Goal: Task Accomplishment & Management: Manage account settings

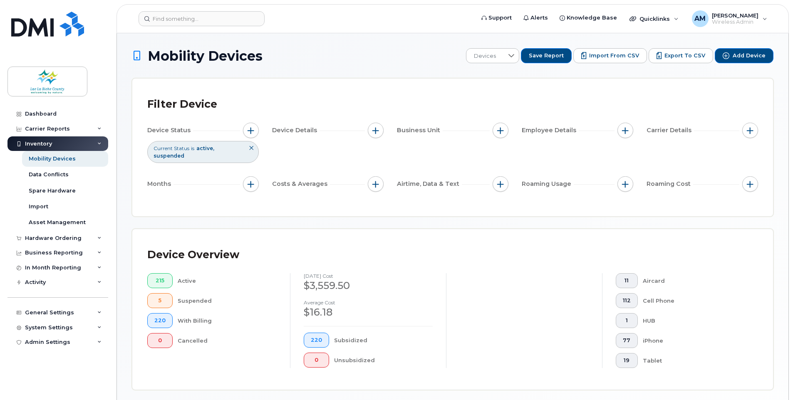
scroll to position [181, 0]
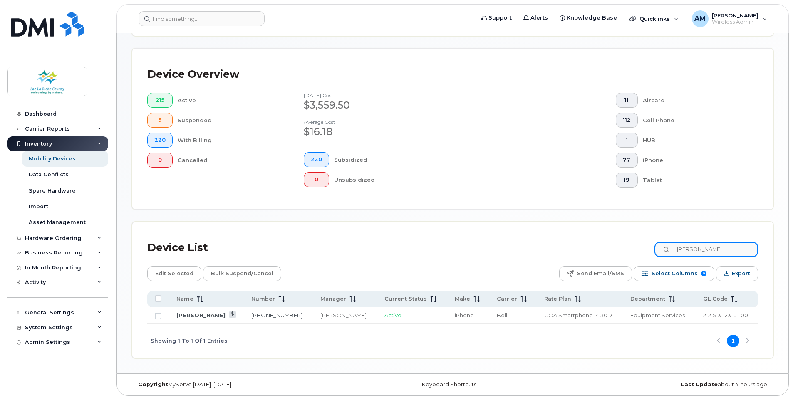
drag, startPoint x: 677, startPoint y: 245, endPoint x: 632, endPoint y: 232, distance: 47.1
click at [634, 239] on div "Device List kandra" at bounding box center [452, 248] width 611 height 22
drag, startPoint x: 717, startPoint y: 254, endPoint x: 669, endPoint y: 250, distance: 48.0
click at [669, 250] on input "grant" at bounding box center [706, 249] width 104 height 15
click at [177, 250] on div "Device List" at bounding box center [177, 248] width 61 height 22
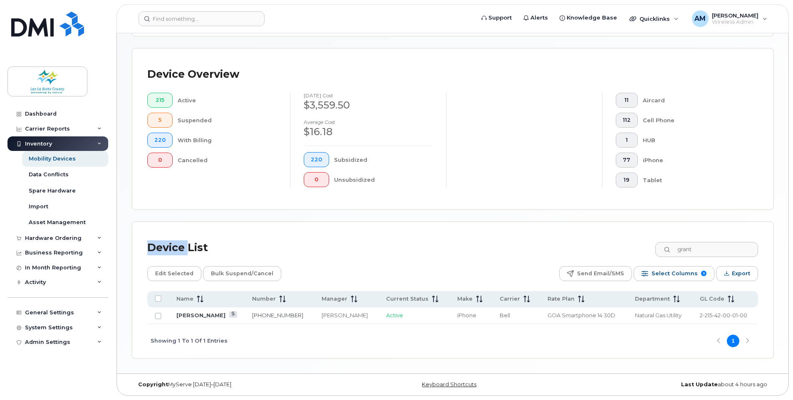
click at [177, 250] on div "Device List" at bounding box center [177, 248] width 61 height 22
click at [324, 251] on div "Device List grant" at bounding box center [452, 248] width 611 height 22
drag, startPoint x: 223, startPoint y: 246, endPoint x: 158, endPoint y: 245, distance: 65.3
click at [158, 245] on div "Device List grant" at bounding box center [452, 248] width 611 height 22
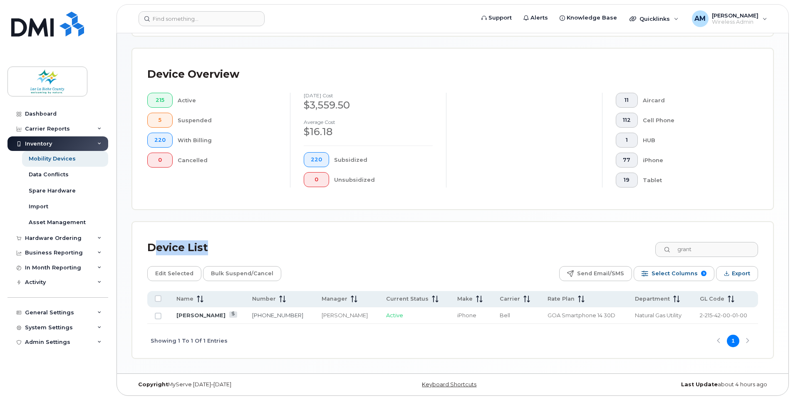
click at [277, 251] on div "Device List grant" at bounding box center [452, 248] width 611 height 22
drag, startPoint x: 149, startPoint y: 245, endPoint x: 220, endPoint y: 246, distance: 71.1
click at [220, 246] on div "Device List grant" at bounding box center [452, 248] width 611 height 22
drag, startPoint x: 220, startPoint y: 246, endPoint x: 277, endPoint y: 245, distance: 56.6
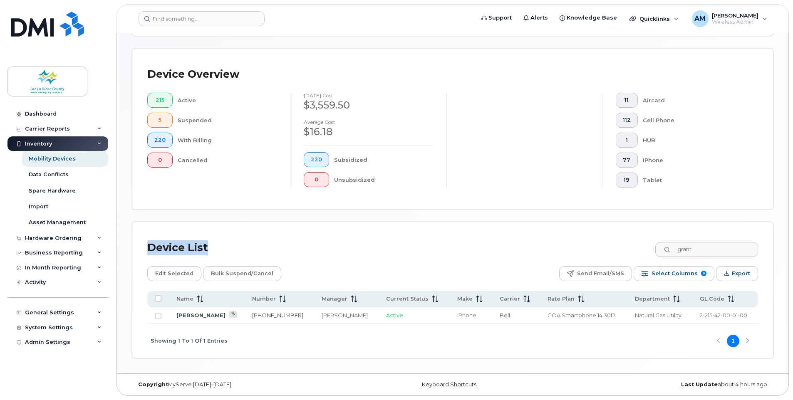
click at [277, 245] on div "Device List grant" at bounding box center [452, 248] width 611 height 22
click at [522, 248] on div "Device List grant" at bounding box center [452, 248] width 611 height 22
drag, startPoint x: 710, startPoint y: 249, endPoint x: 660, endPoint y: 244, distance: 50.2
click at [660, 244] on div "Device List grant" at bounding box center [452, 248] width 611 height 22
type input "1730"
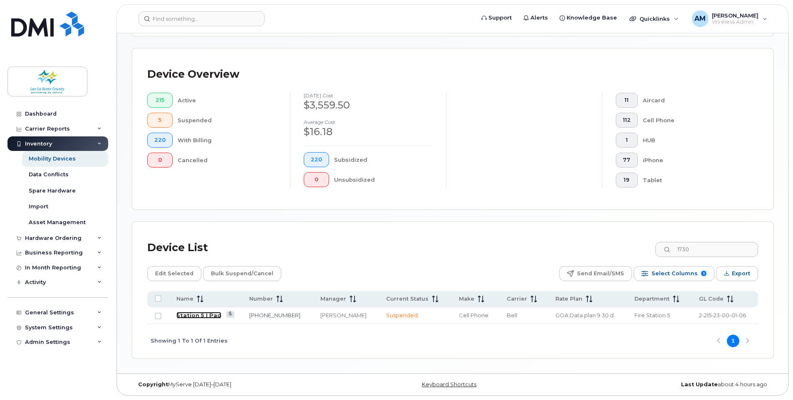
click at [208, 312] on link "Station 5 I Pad" at bounding box center [198, 315] width 45 height 7
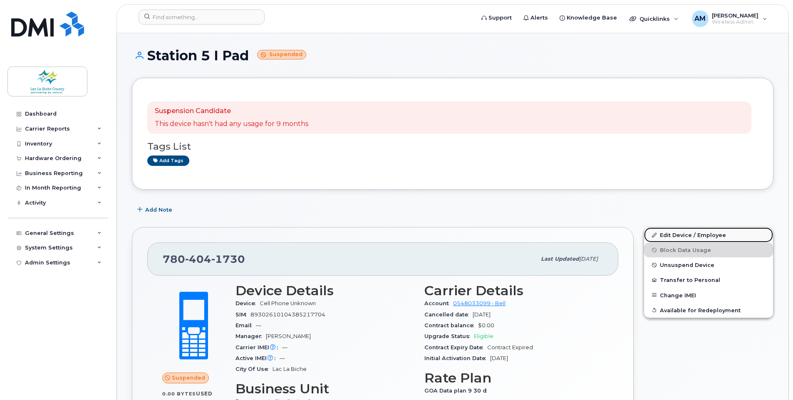
click at [679, 233] on link "Edit Device / Employee" at bounding box center [708, 235] width 129 height 15
click at [698, 264] on span "Unsuspend Device" at bounding box center [687, 265] width 54 height 6
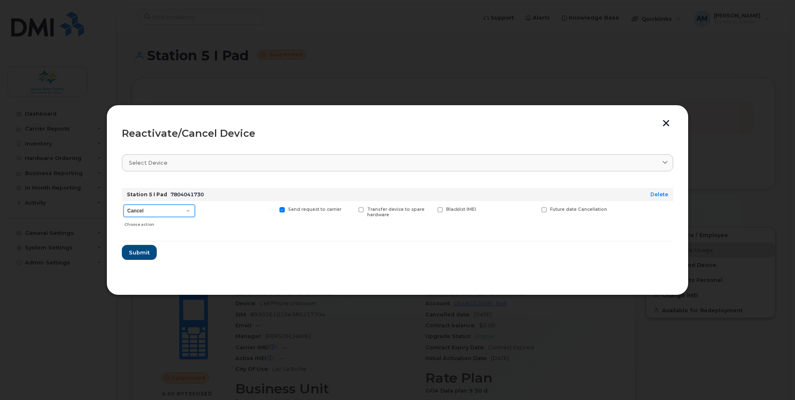
click at [184, 208] on select "Cancel Suspend - Extend Suspension Reactivate" at bounding box center [160, 211] width 72 height 12
click at [267, 260] on form "Station 5 I Pad 7804041730 Delete Cancel Suspend - Extend Suspension Reactivate…" at bounding box center [398, 220] width 552 height 79
click at [140, 252] on span "Submit" at bounding box center [139, 253] width 21 height 8
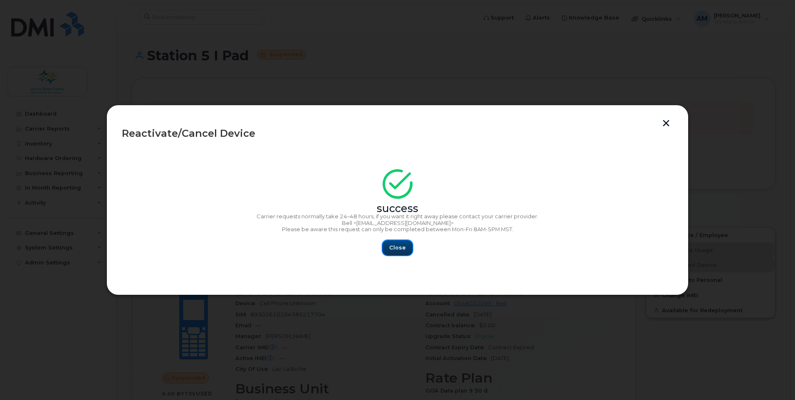
click at [401, 246] on span "Close" at bounding box center [397, 248] width 17 height 8
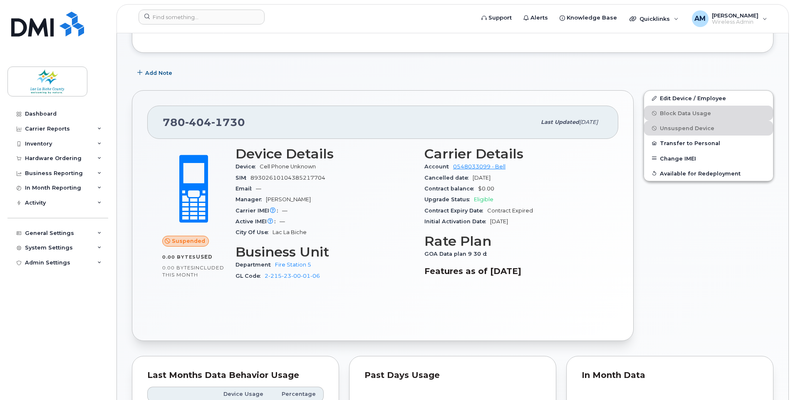
scroll to position [83, 0]
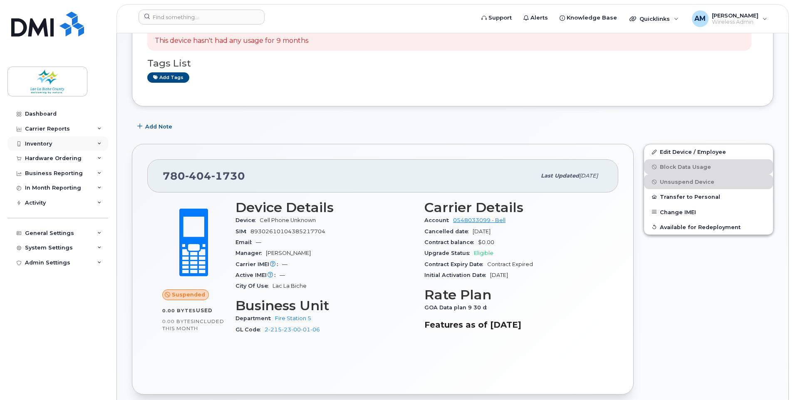
click at [74, 145] on div "Inventory" at bounding box center [57, 143] width 101 height 15
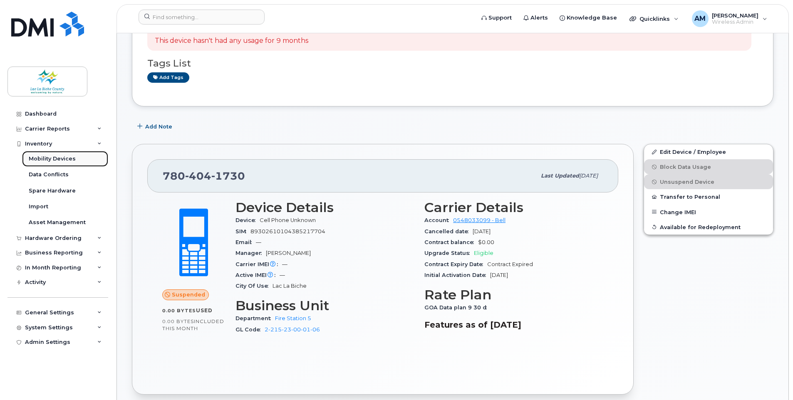
click at [64, 158] on div "Mobility Devices" at bounding box center [52, 158] width 47 height 7
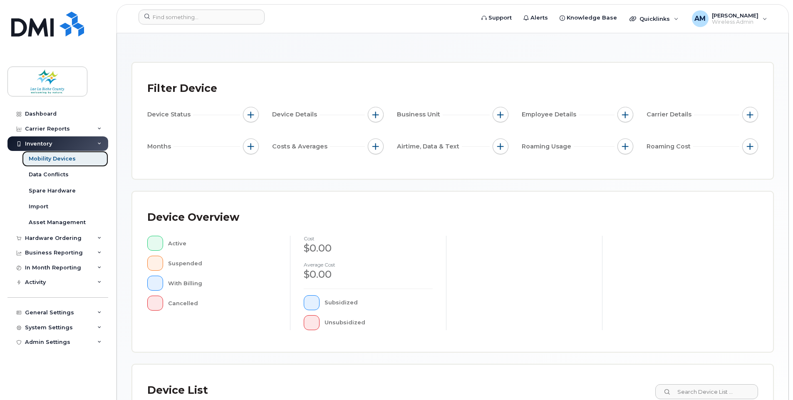
scroll to position [83, 0]
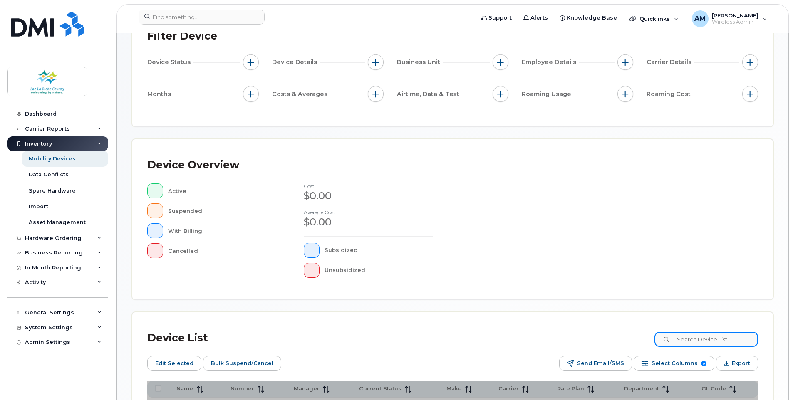
click at [710, 341] on input at bounding box center [706, 339] width 104 height 15
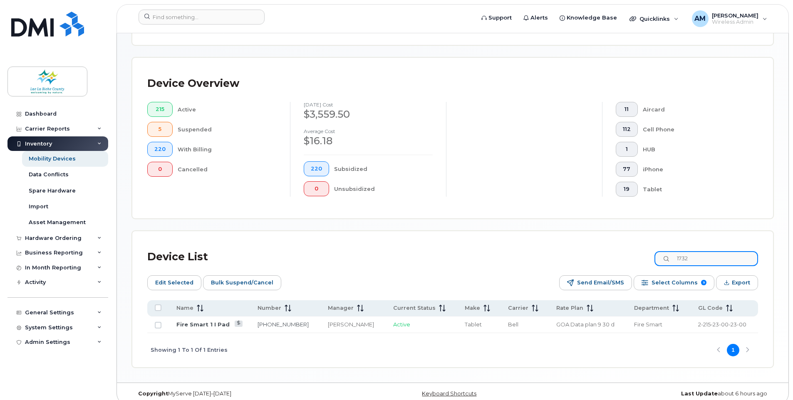
scroll to position [196, 0]
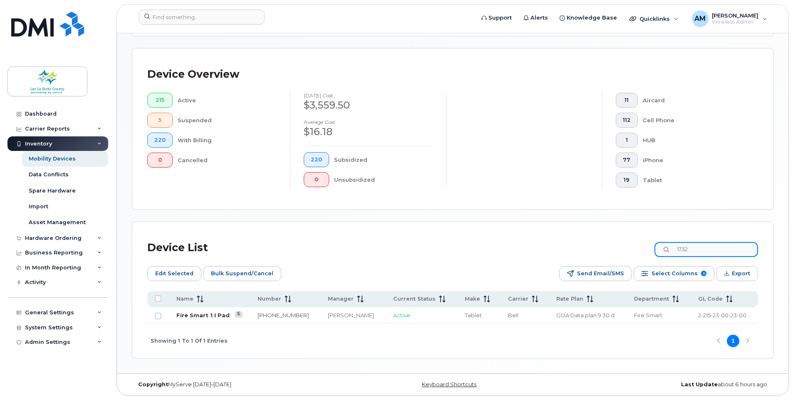
type input "1732"
click at [205, 317] on link "Fire Smart 1 I Pad" at bounding box center [202, 315] width 53 height 7
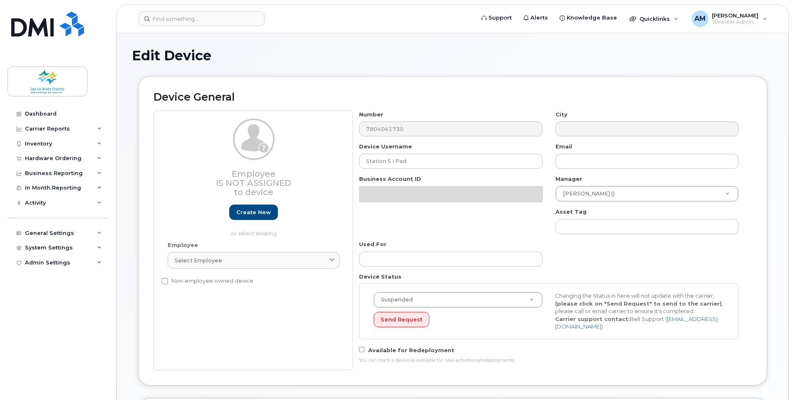
select select "10876585"
select select "10876621"
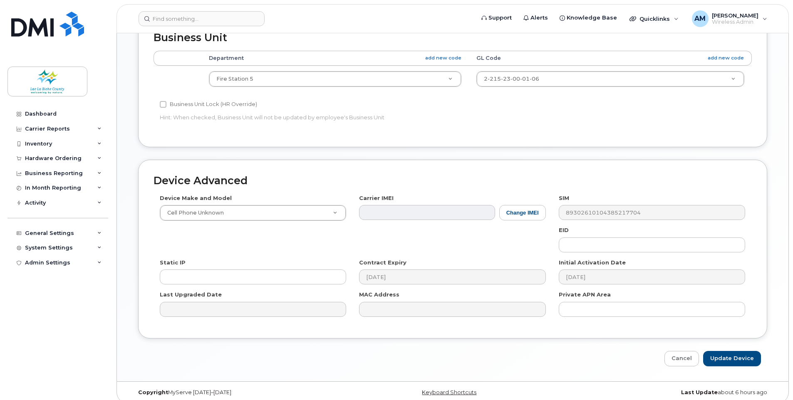
scroll to position [357, 0]
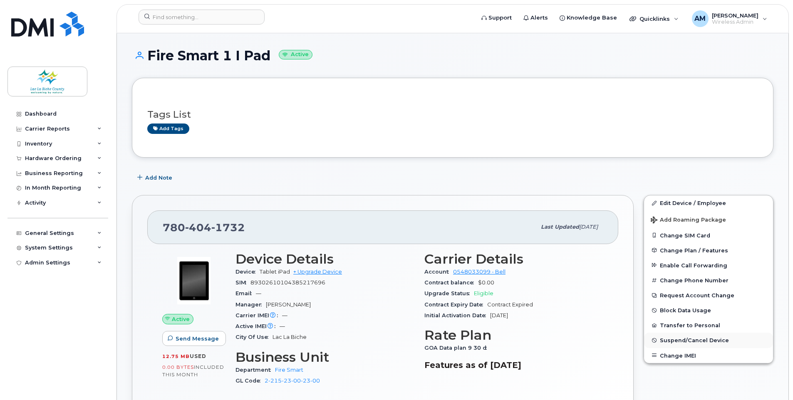
click at [692, 335] on button "Suspend/Cancel Device" at bounding box center [708, 340] width 129 height 15
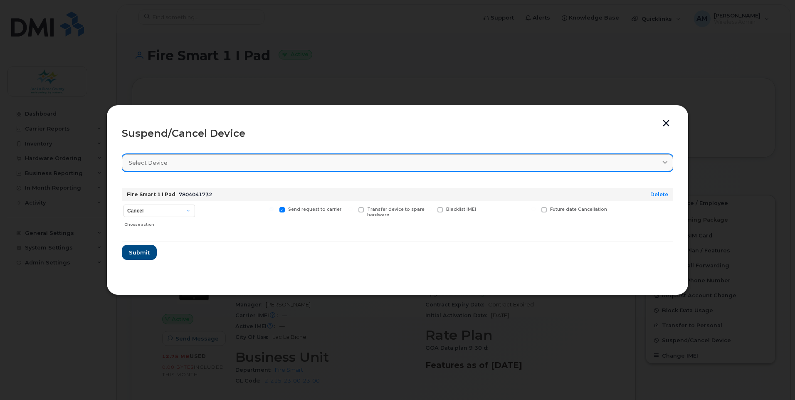
click at [185, 156] on link "Select device" at bounding box center [398, 162] width 552 height 17
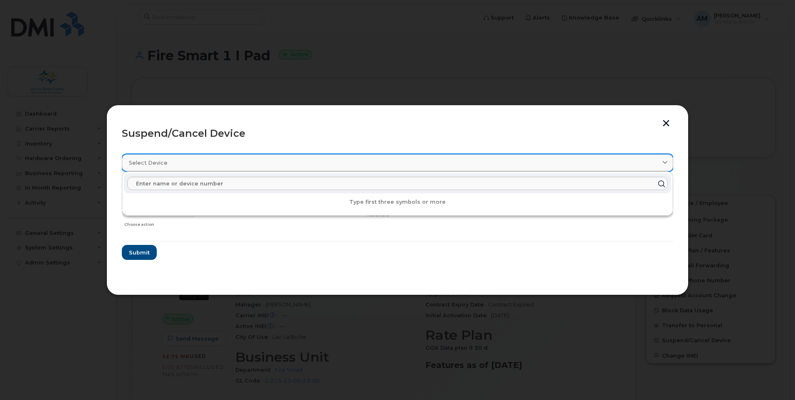
click at [185, 156] on link "Select device" at bounding box center [398, 162] width 552 height 17
click at [220, 267] on section "Select device Type first three symbols or more Fire Smart 1 I Pad 7804041732 De…" at bounding box center [398, 213] width 552 height 133
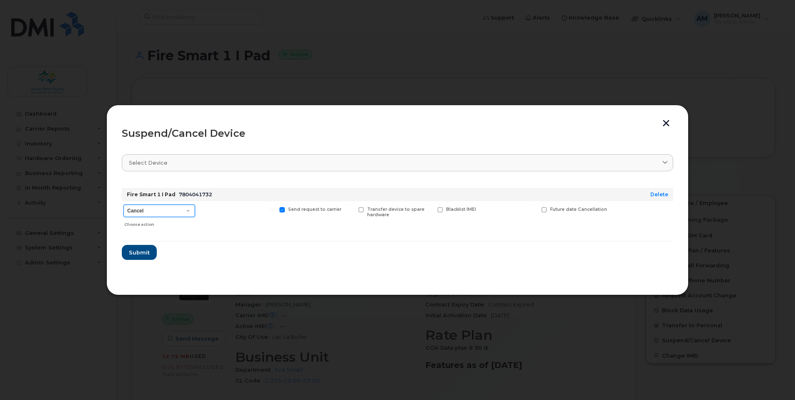
click at [174, 211] on select "Cancel Suspend - Extend Suspension Suspend - Reduced Rate Suspend - Full Rate S…" at bounding box center [160, 211] width 72 height 12
select select "[object Object]"
click at [124, 205] on select "Cancel Suspend - Extend Suspension Suspend - Reduced Rate Suspend - Full Rate S…" at bounding box center [160, 211] width 72 height 12
click at [140, 253] on span "Submit" at bounding box center [139, 253] width 21 height 8
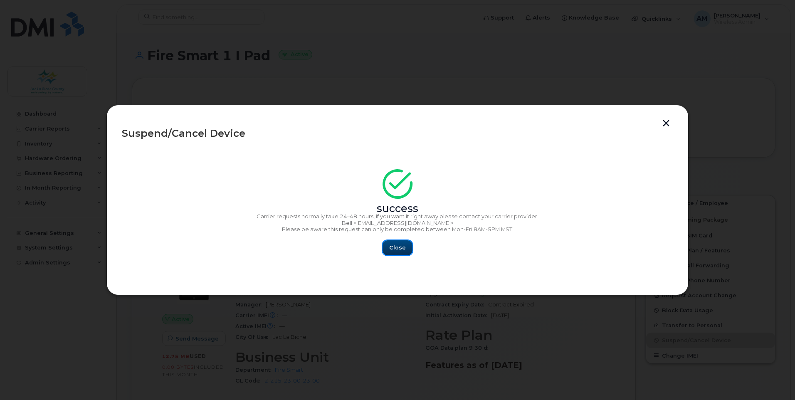
click at [399, 245] on span "Close" at bounding box center [397, 248] width 17 height 8
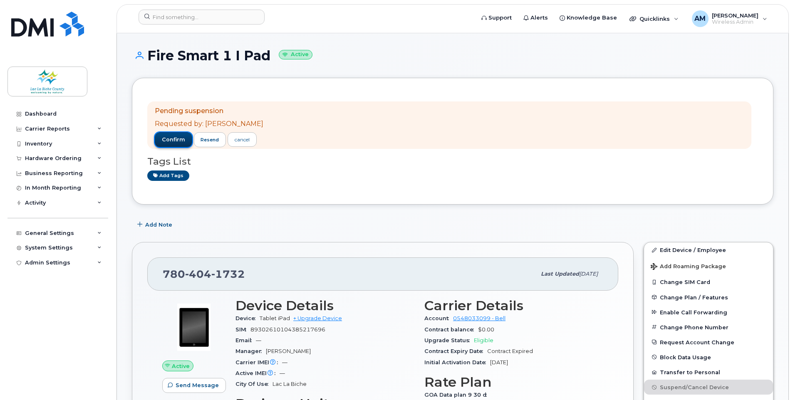
click at [171, 139] on span "confirm" at bounding box center [173, 139] width 23 height 7
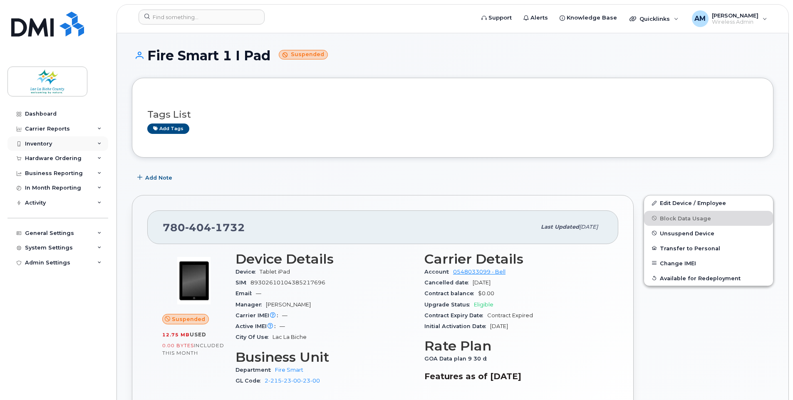
click at [57, 142] on div "Inventory" at bounding box center [57, 143] width 101 height 15
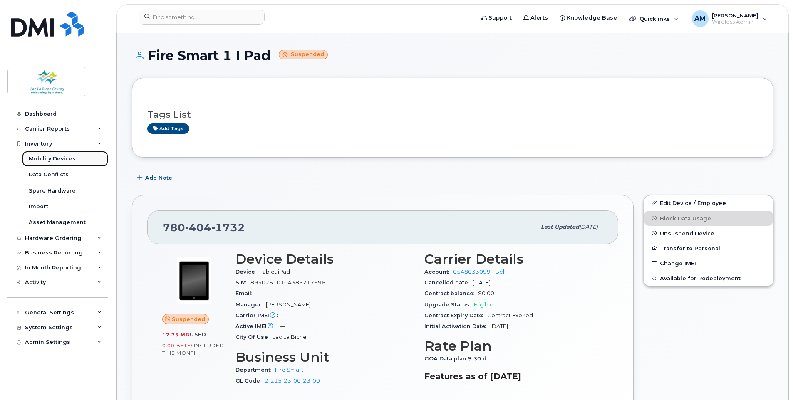
click at [54, 153] on link "Mobility Devices" at bounding box center [65, 159] width 86 height 16
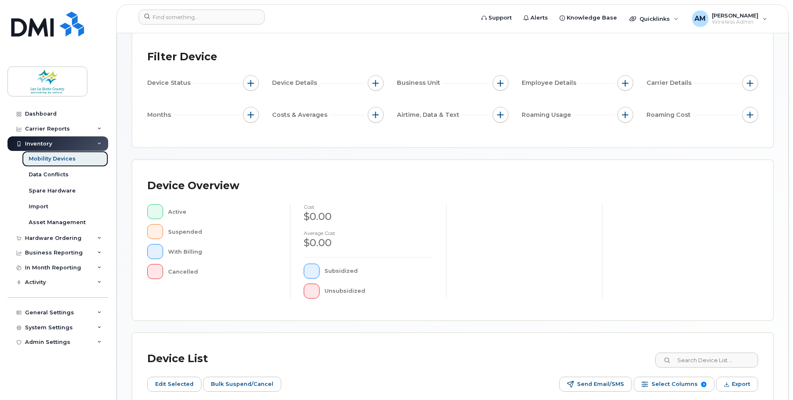
scroll to position [83, 0]
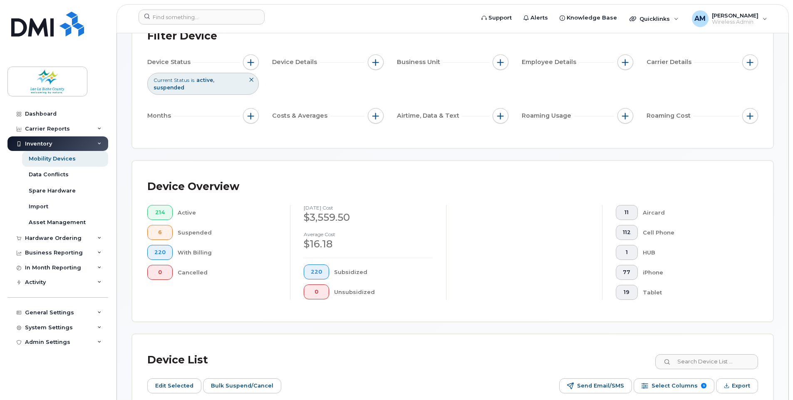
click at [705, 362] on input at bounding box center [706, 361] width 104 height 15
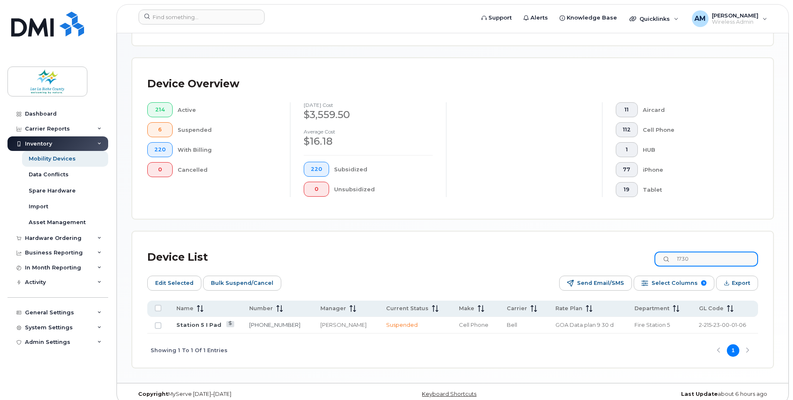
scroll to position [196, 0]
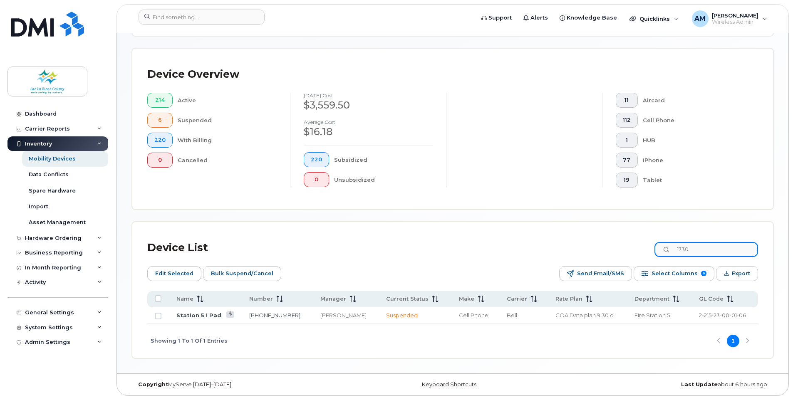
drag, startPoint x: 694, startPoint y: 251, endPoint x: 703, endPoint y: 248, distance: 9.2
click at [703, 248] on input "1730" at bounding box center [706, 249] width 104 height 15
type input "1730"
click at [199, 314] on link "Station 5 I Pad" at bounding box center [198, 315] width 45 height 7
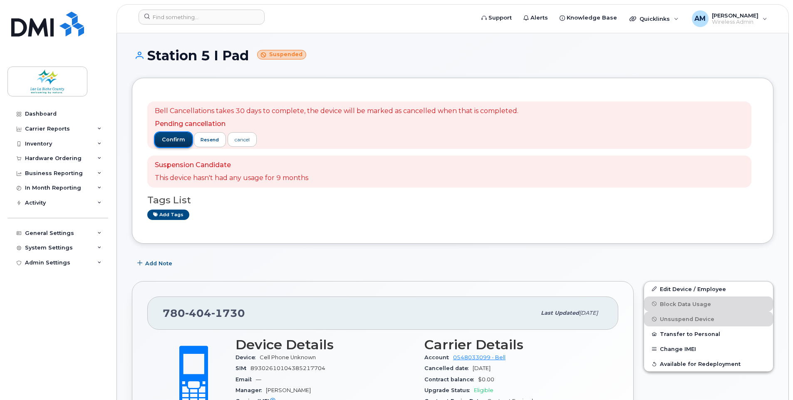
click at [170, 137] on span "confirm" at bounding box center [173, 139] width 23 height 7
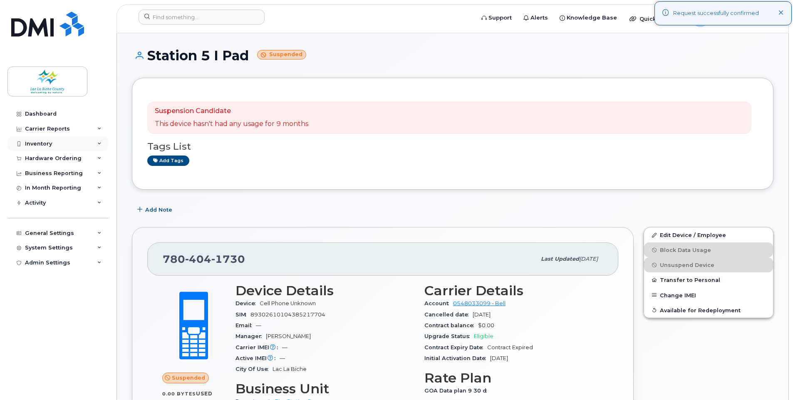
click at [57, 144] on div "Inventory" at bounding box center [57, 143] width 101 height 15
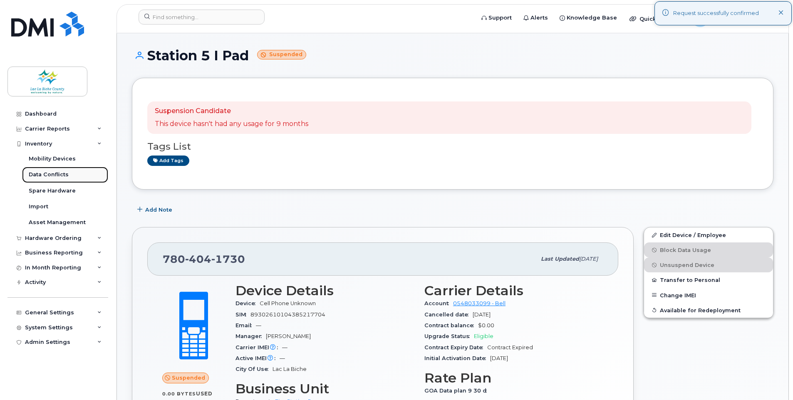
click at [54, 175] on div "Data Conflicts" at bounding box center [49, 174] width 40 height 7
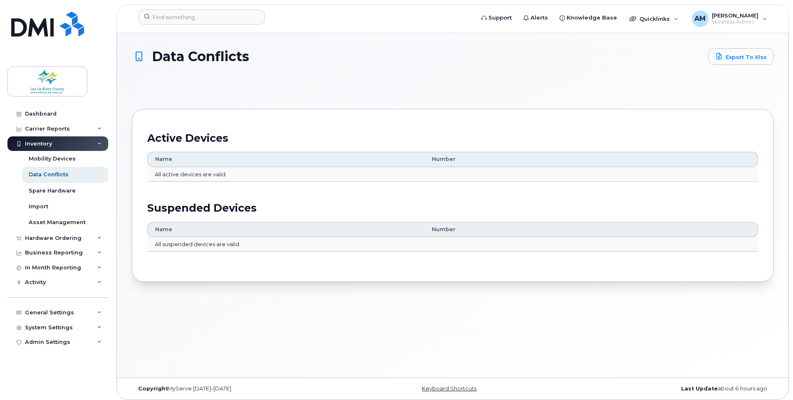
click at [239, 330] on div "Data Conflicts Export to Xlsx Active Devices Name Number All active devices are…" at bounding box center [452, 205] width 671 height 344
